Goal: Check status: Check status

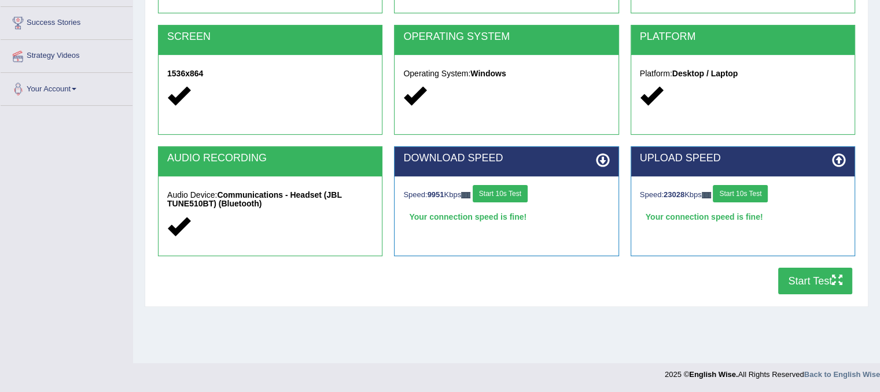
click at [813, 275] on button "Start Test" at bounding box center [815, 281] width 74 height 27
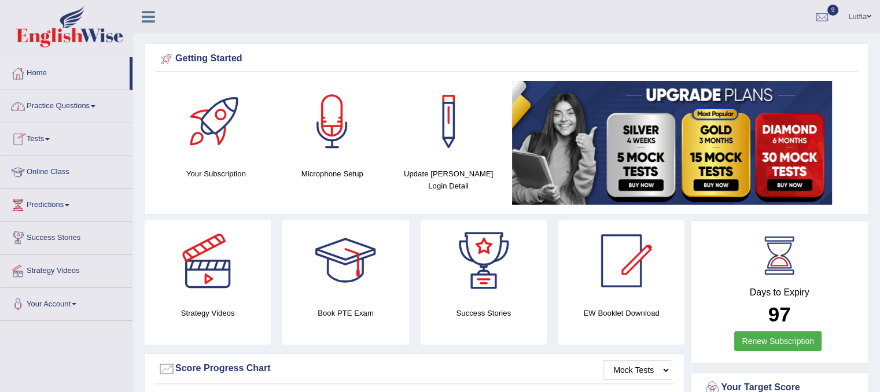
click at [32, 79] on link "Home" at bounding box center [65, 71] width 129 height 29
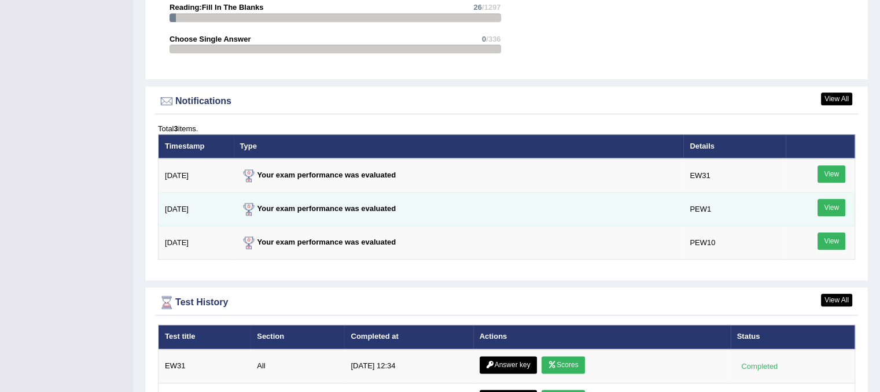
scroll to position [1505, 0]
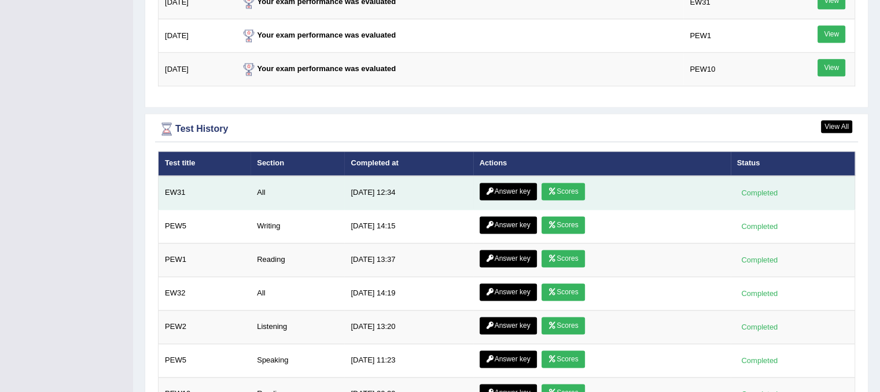
click at [564, 189] on link "Scores" at bounding box center [563, 191] width 43 height 17
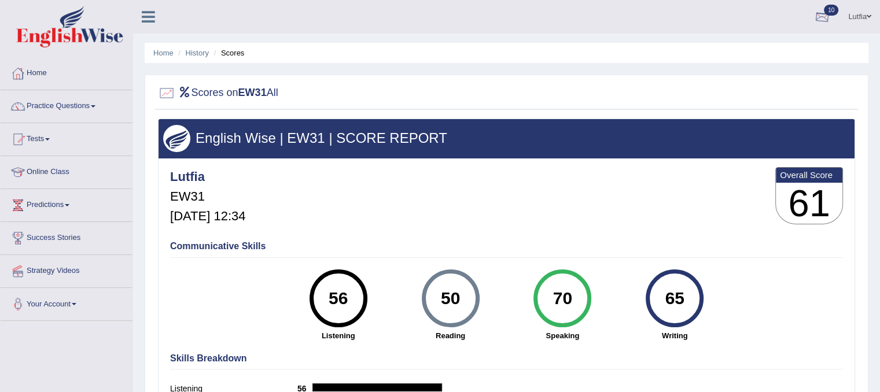
click at [852, 13] on link "Lutfia" at bounding box center [860, 15] width 41 height 30
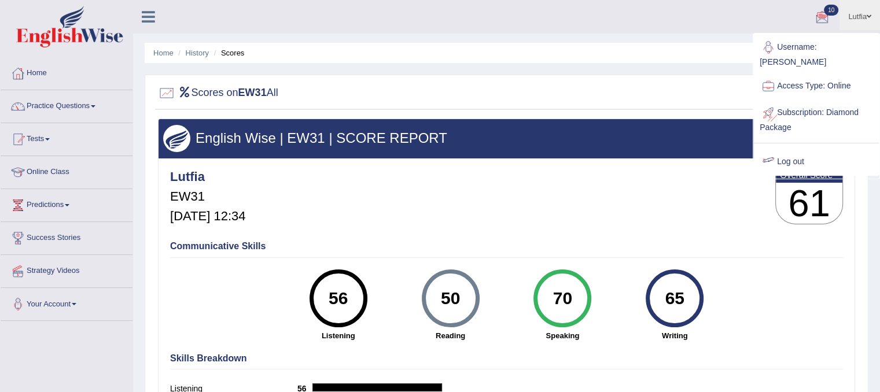
click at [785, 149] on link "Log out" at bounding box center [816, 162] width 125 height 27
